Goal: Task Accomplishment & Management: Manage account settings

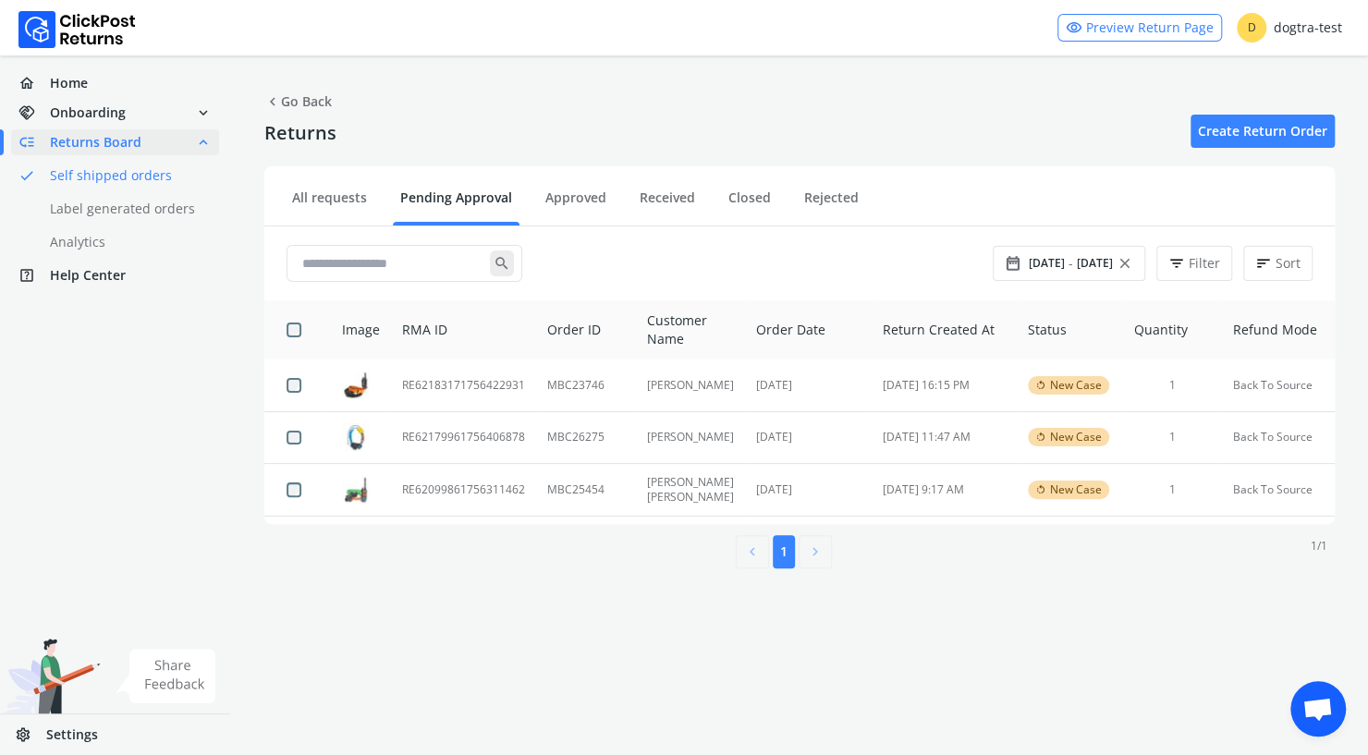
click at [79, 486] on div "home Home handshake Onboarding expand_more low_priority Returns Board expand_le…" at bounding box center [115, 405] width 231 height 700
click at [445, 382] on td "RE62183171756422931" at bounding box center [463, 386] width 145 height 52
click at [565, 194] on link "Approved" at bounding box center [576, 205] width 76 height 32
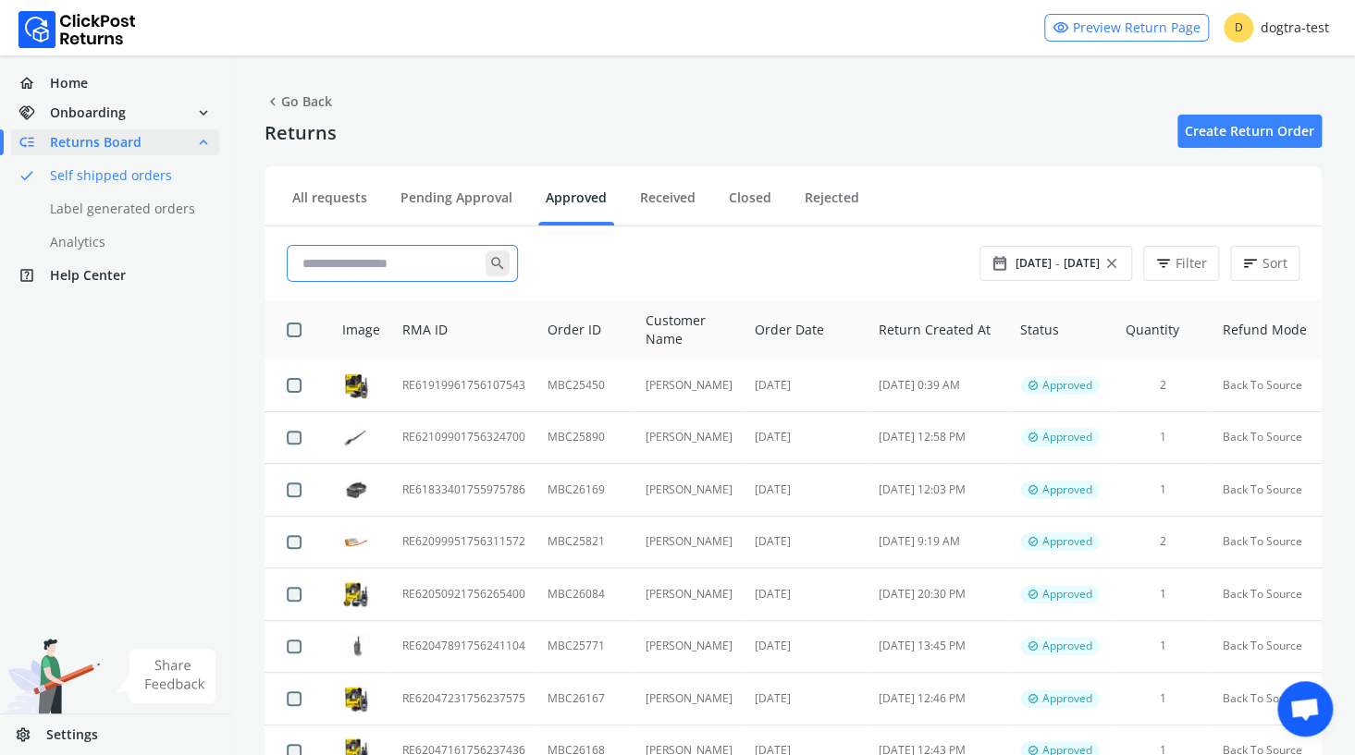
click at [380, 258] on input "text" at bounding box center [390, 263] width 190 height 33
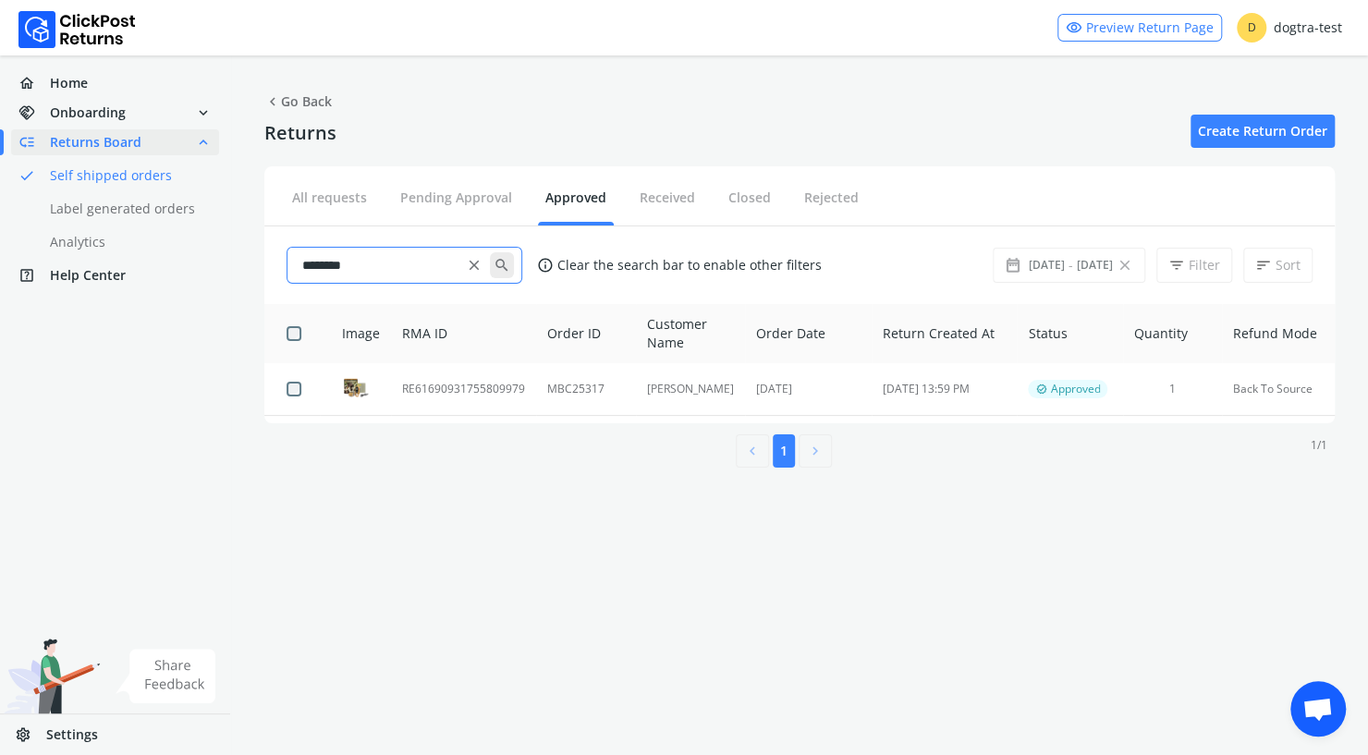
click at [383, 264] on input "********" at bounding box center [380, 265] width 171 height 33
drag, startPoint x: 390, startPoint y: 268, endPoint x: 251, endPoint y: 264, distance: 139.7
click at [251, 264] on div "chevron_left Go Back Returns Create Return Order Filter Custom arrow_drop_down …" at bounding box center [799, 278] width 1137 height 446
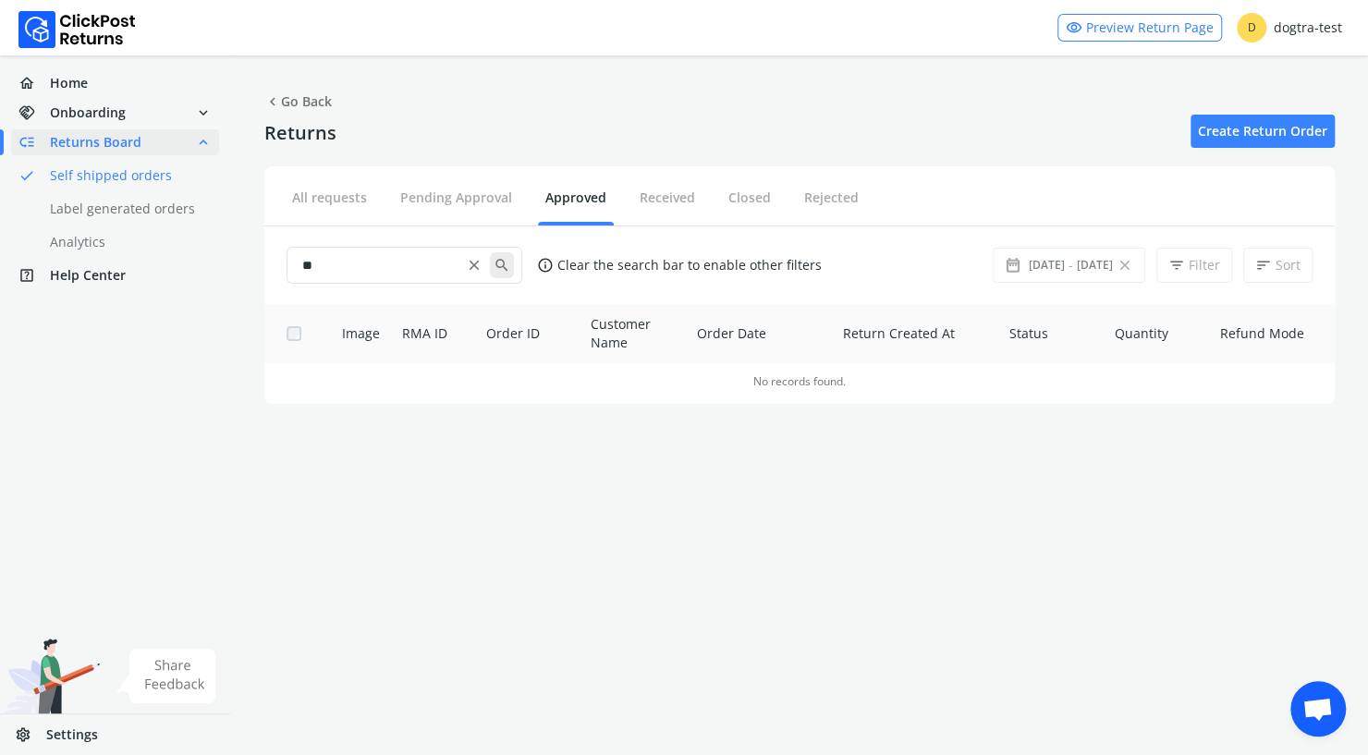
type input "*"
click at [436, 194] on link "Pending Approval" at bounding box center [456, 205] width 127 height 32
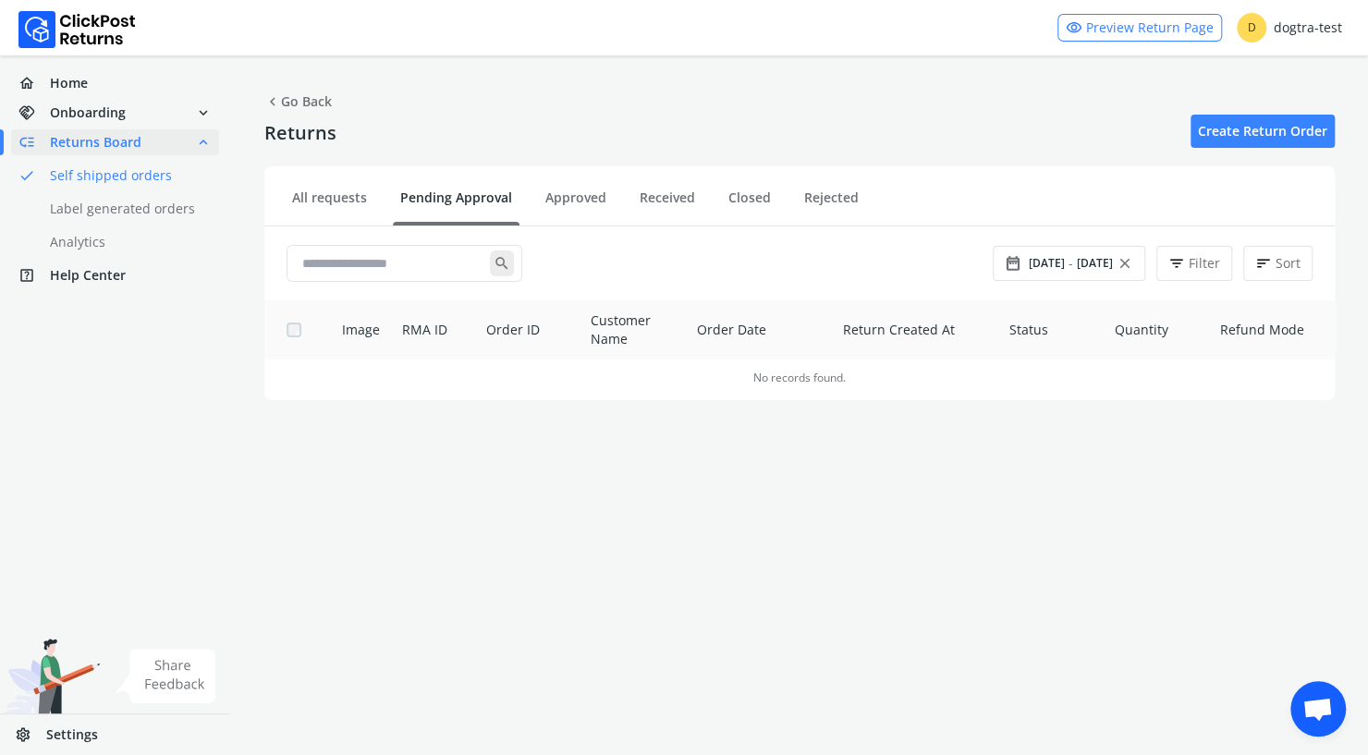
click at [436, 194] on link "Pending Approval" at bounding box center [456, 205] width 127 height 32
click at [78, 113] on span "Onboarding" at bounding box center [88, 113] width 76 height 18
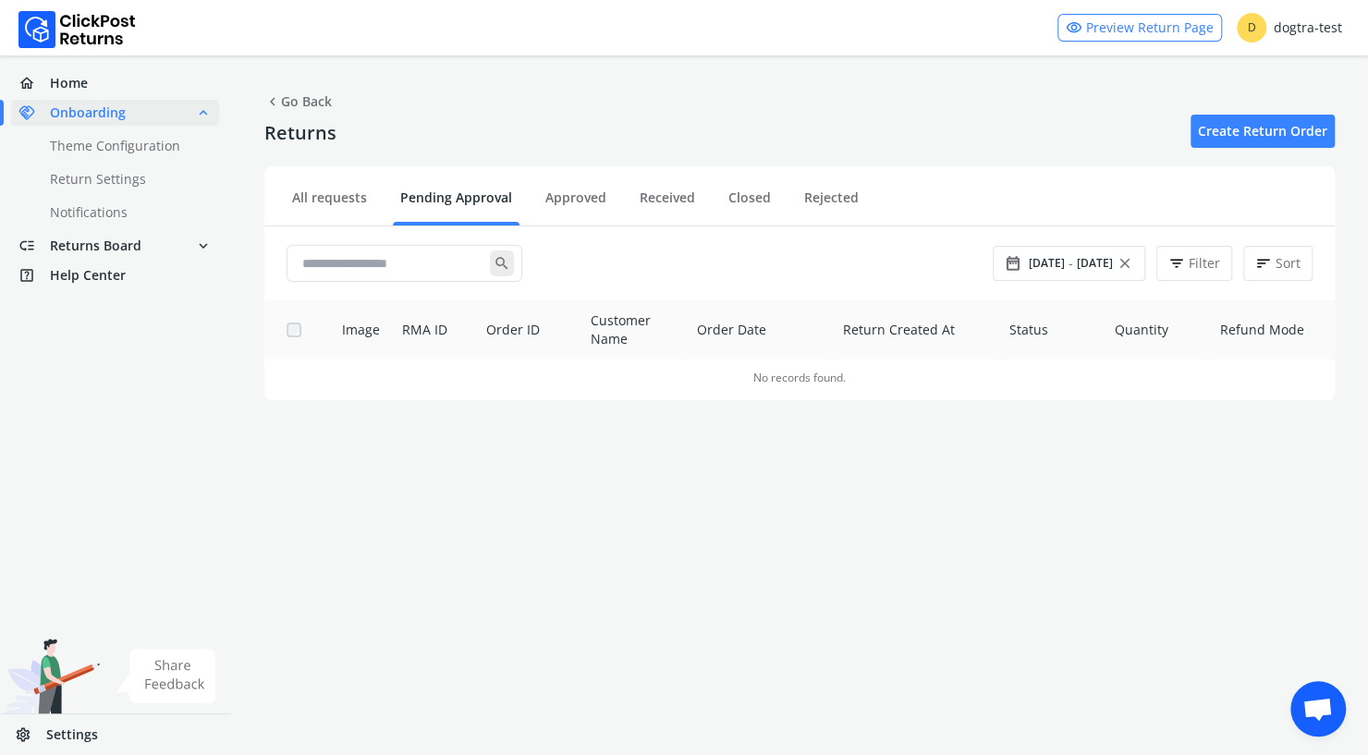
click at [78, 113] on span "Onboarding" at bounding box center [88, 113] width 76 height 18
click at [205, 109] on span "expand_less" at bounding box center [203, 113] width 17 height 26
click at [73, 81] on span "Home" at bounding box center [69, 83] width 38 height 18
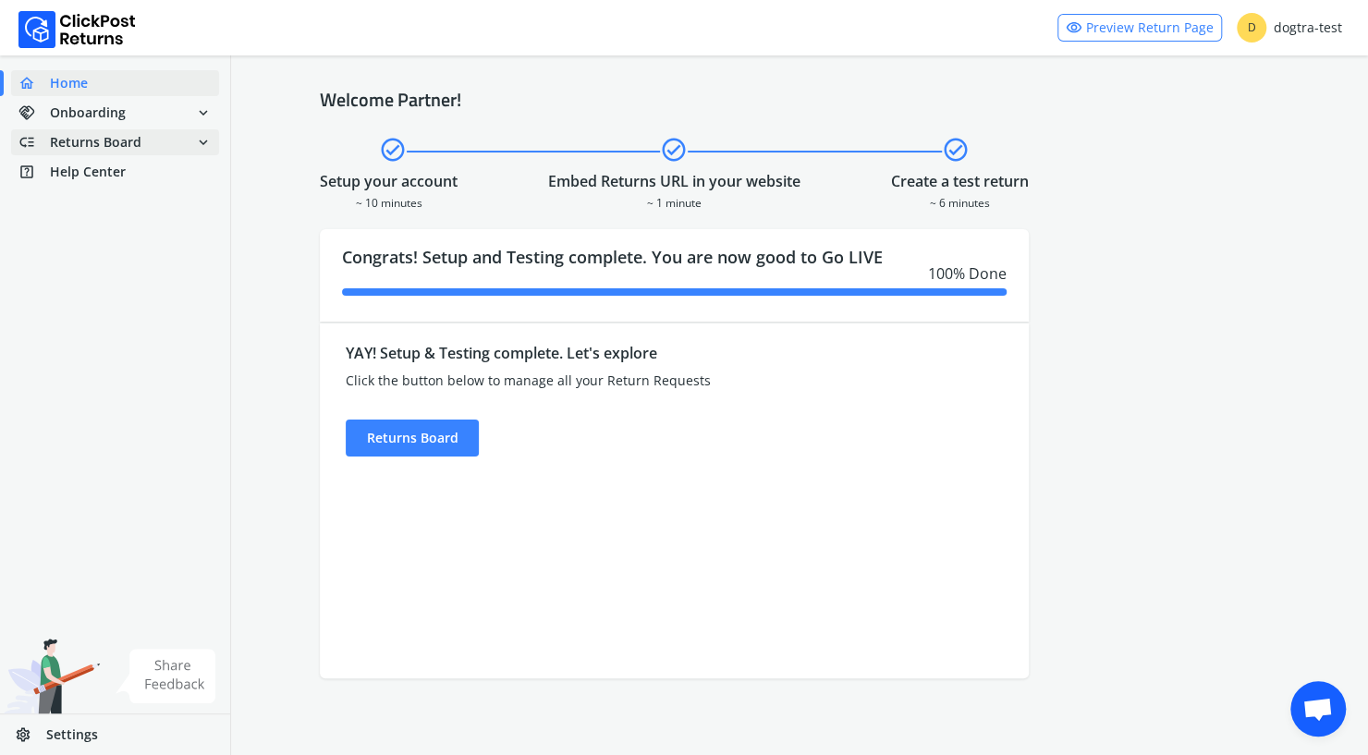
click at [68, 146] on span "Returns Board" at bounding box center [96, 142] width 92 height 18
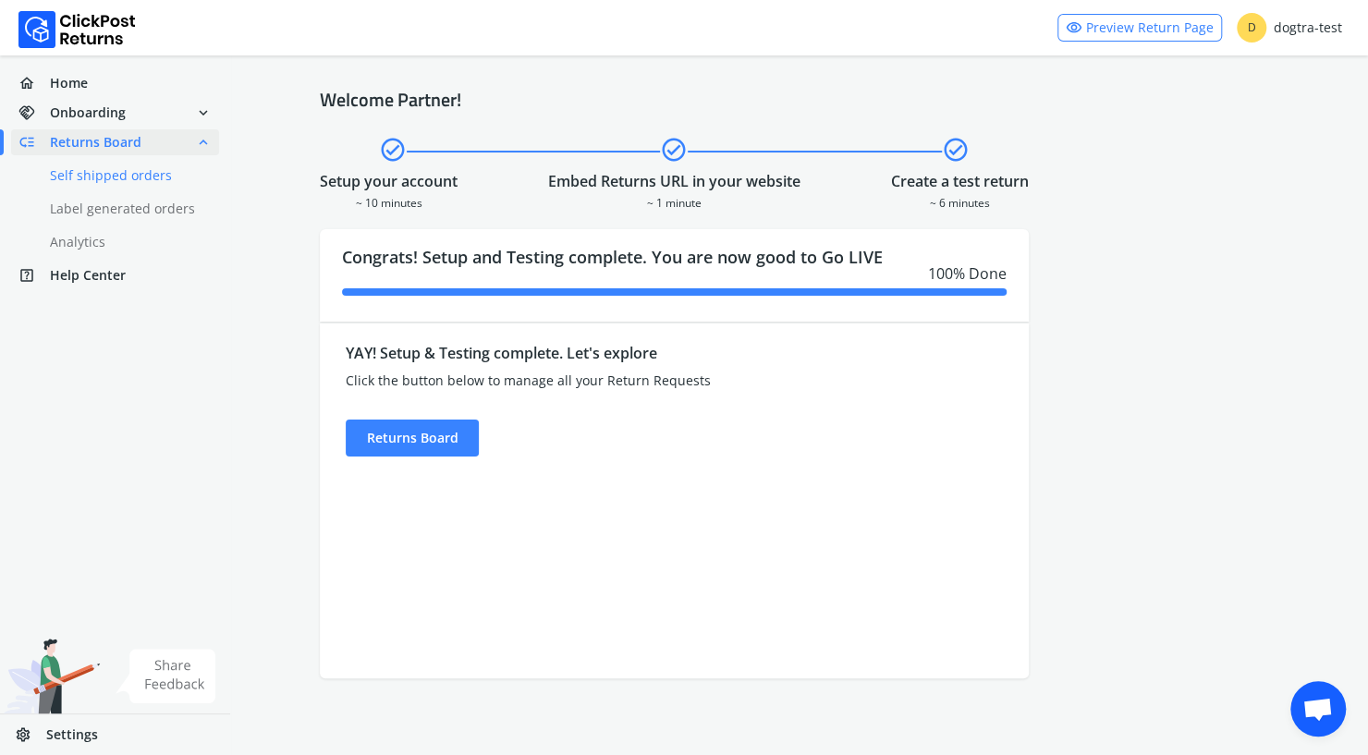
click at [72, 181] on link "done Self shipped orders" at bounding box center [126, 176] width 230 height 26
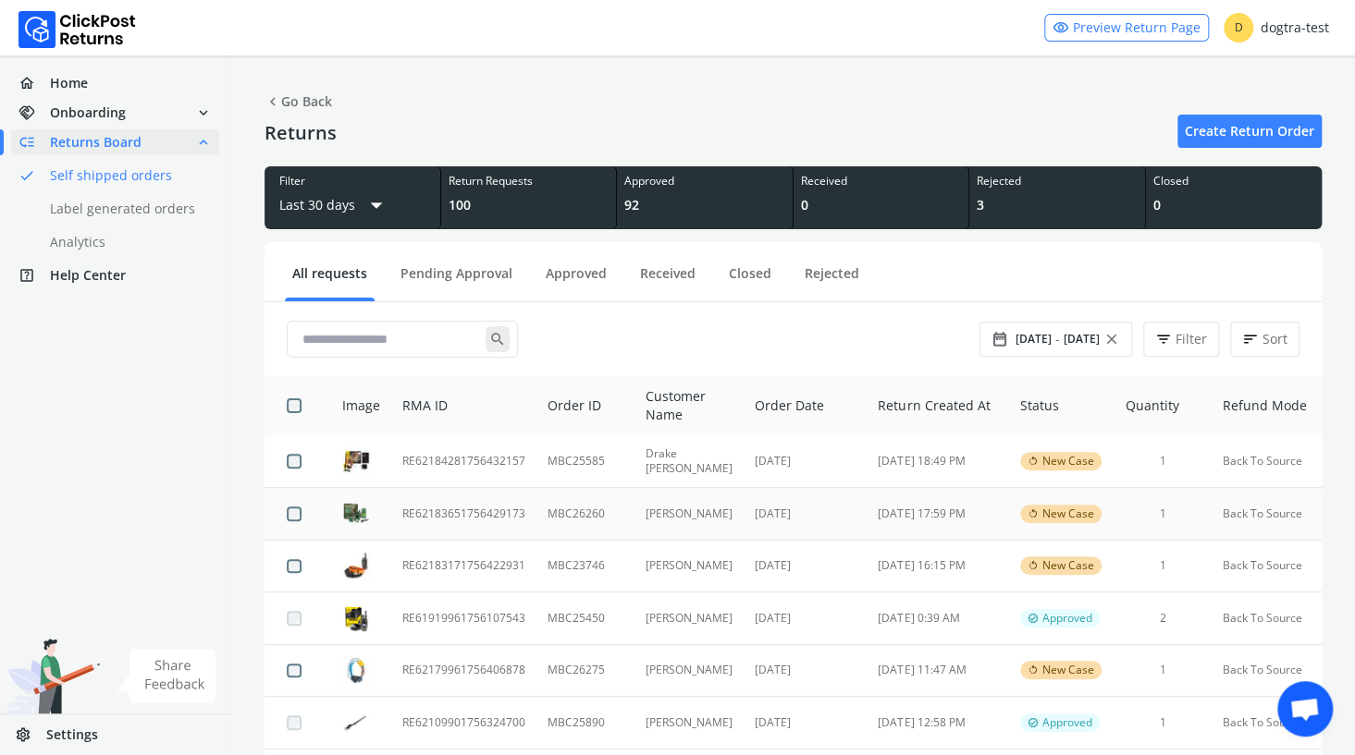
click at [460, 512] on td "RE62183651756429173" at bounding box center [463, 514] width 145 height 53
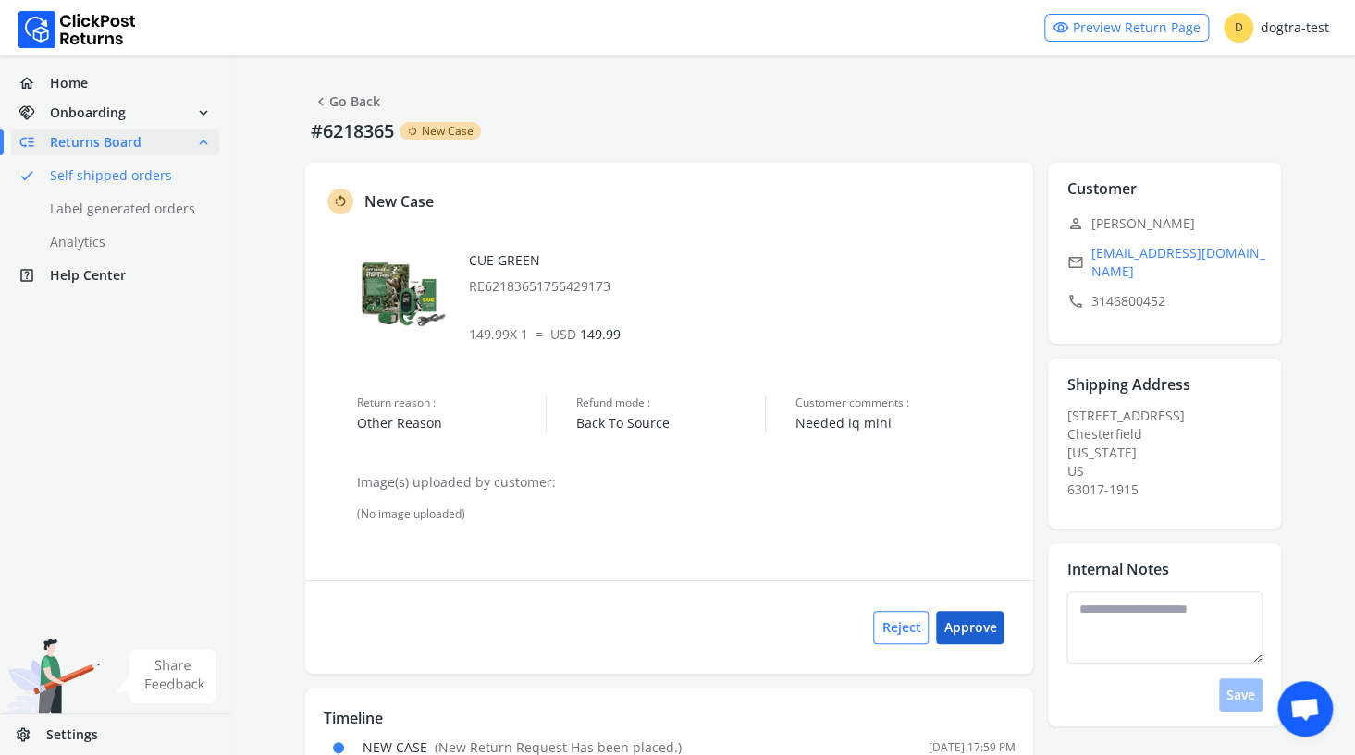
click at [980, 634] on button "Approve" at bounding box center [969, 627] width 67 height 33
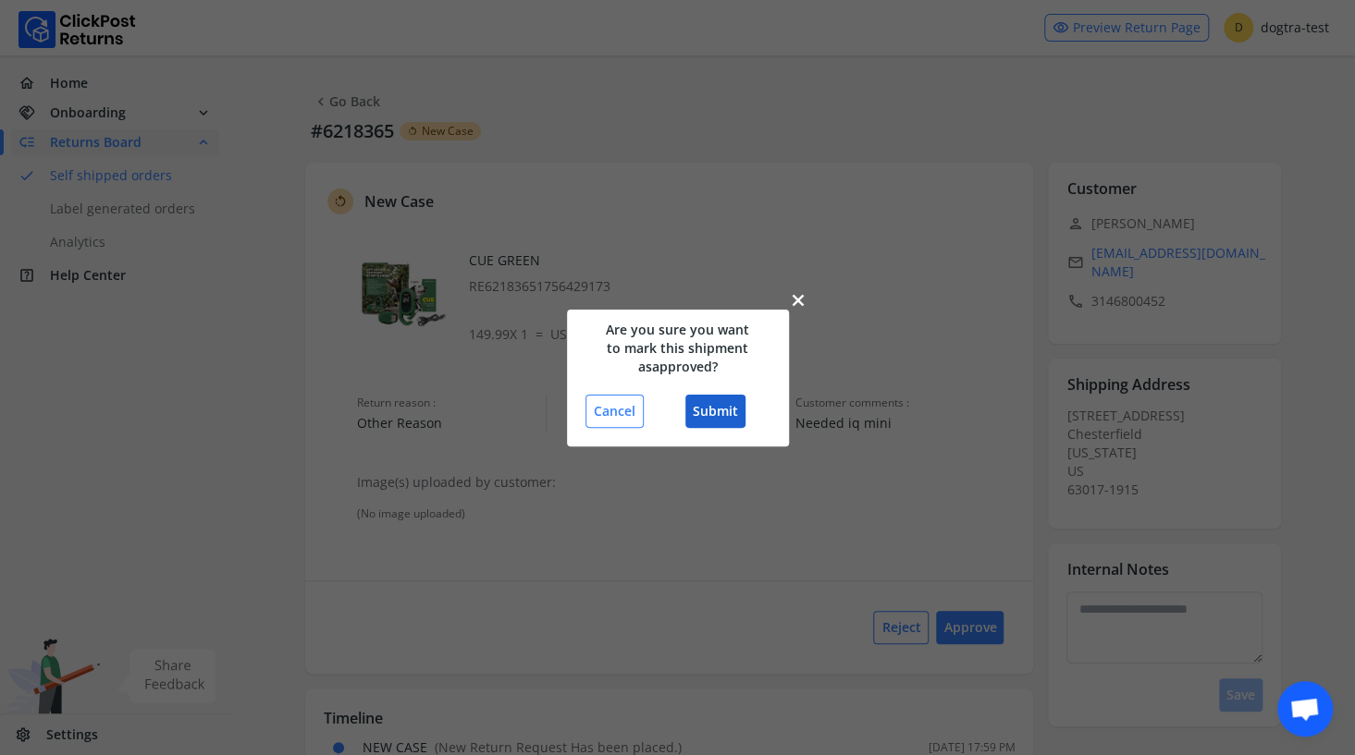
click at [727, 417] on button "Submit" at bounding box center [715, 411] width 60 height 33
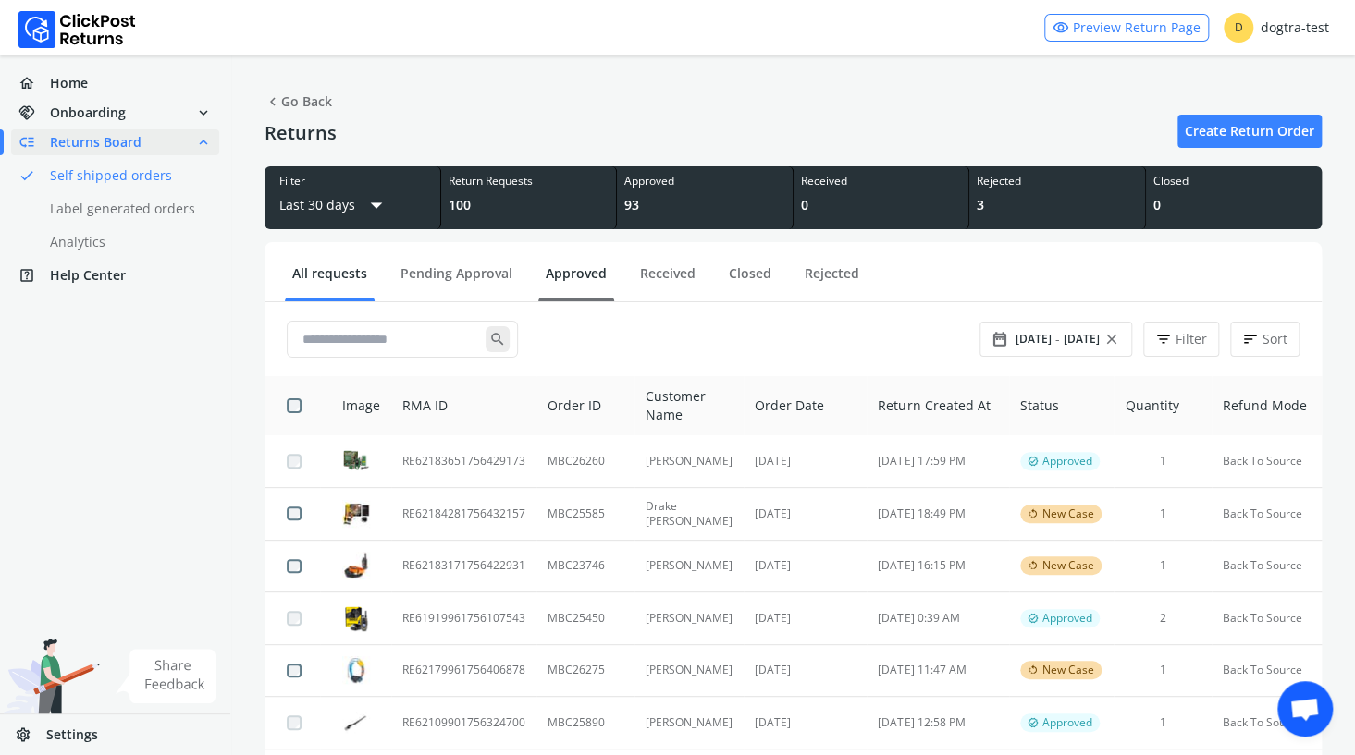
click at [577, 270] on link "Approved" at bounding box center [576, 280] width 76 height 32
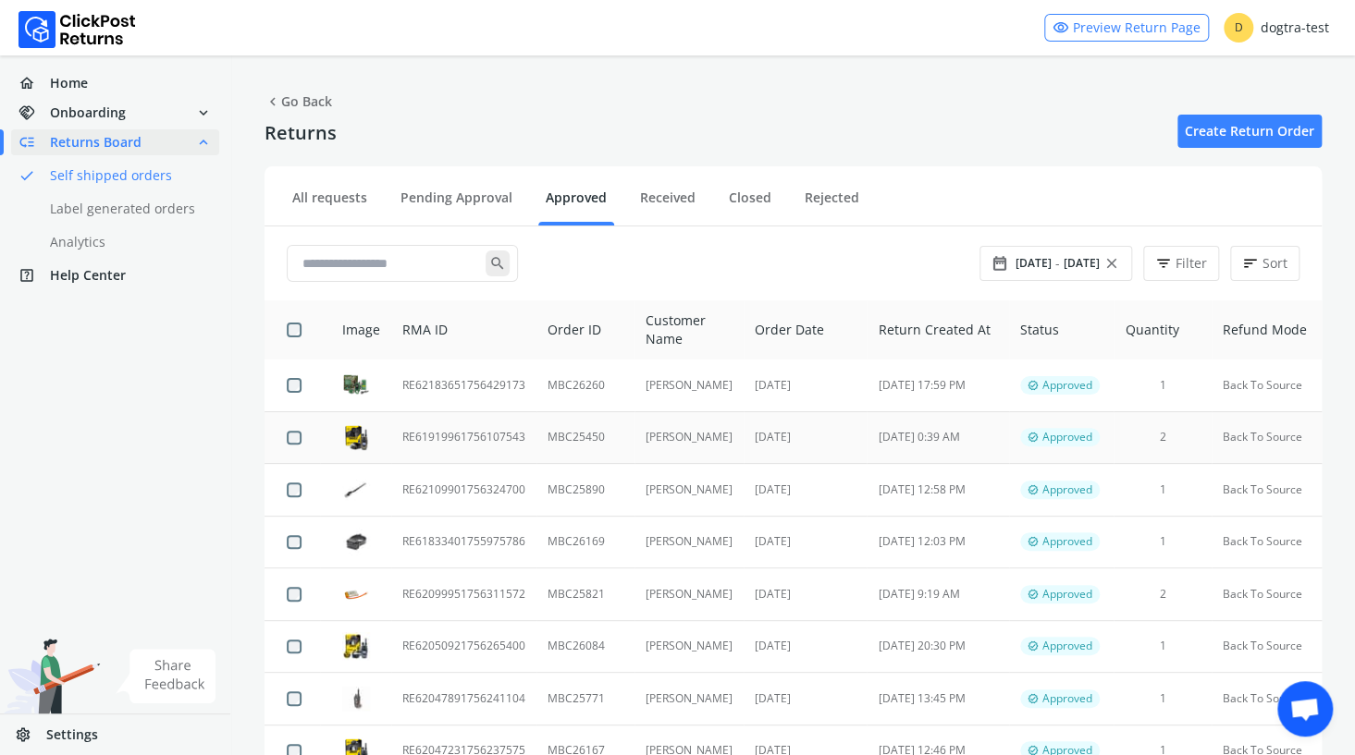
click at [486, 437] on td "RE61919961756107543" at bounding box center [463, 437] width 145 height 53
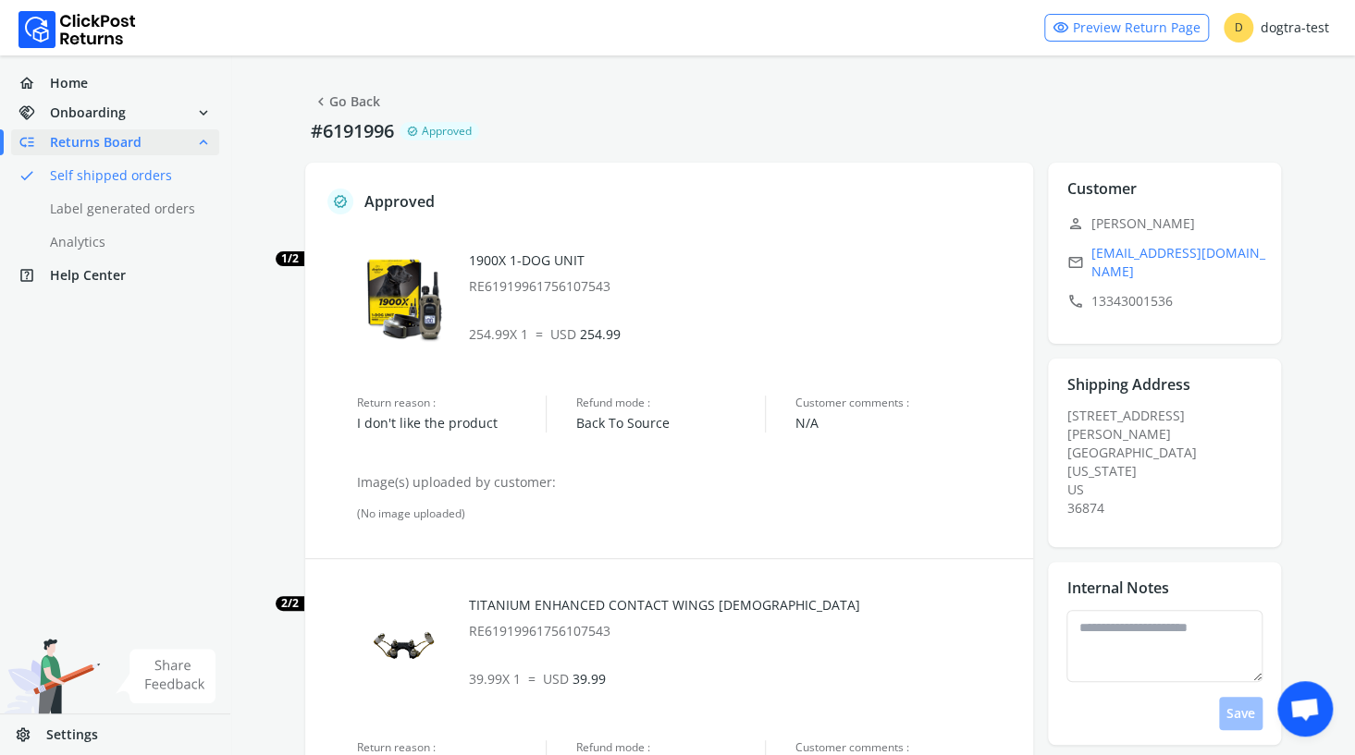
click at [358, 103] on link "chevron_left Go Back" at bounding box center [346, 102] width 67 height 26
